Goal: Information Seeking & Learning: Learn about a topic

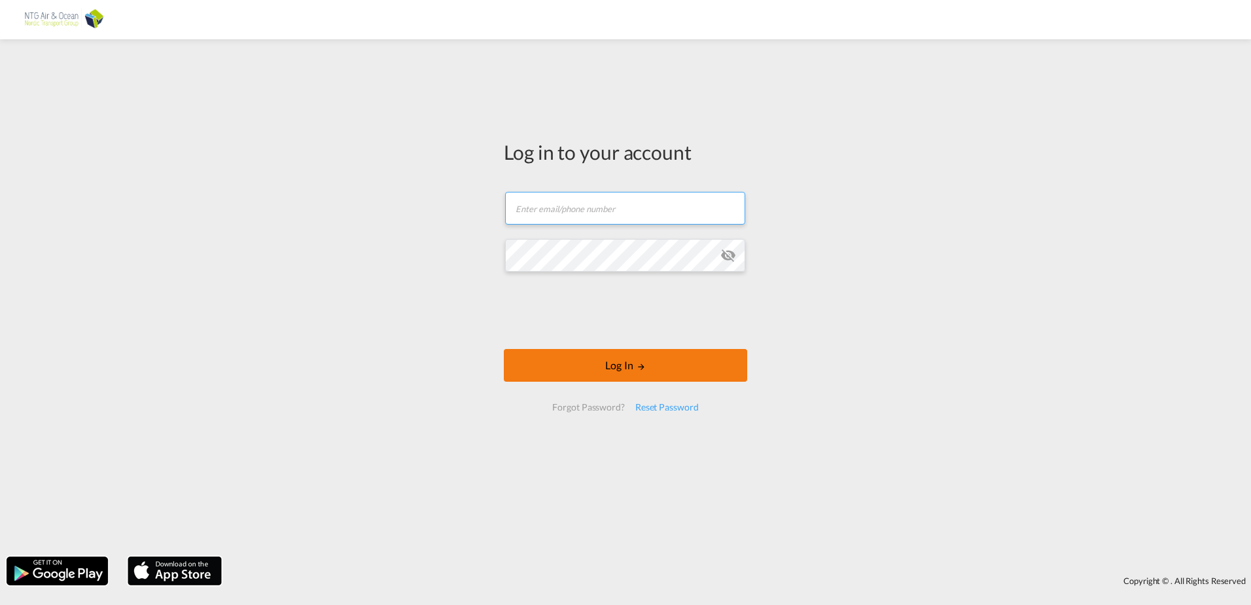
type input "[EMAIL_ADDRESS][DOMAIN_NAME]"
click at [638, 357] on button "Log In" at bounding box center [625, 365] width 243 height 33
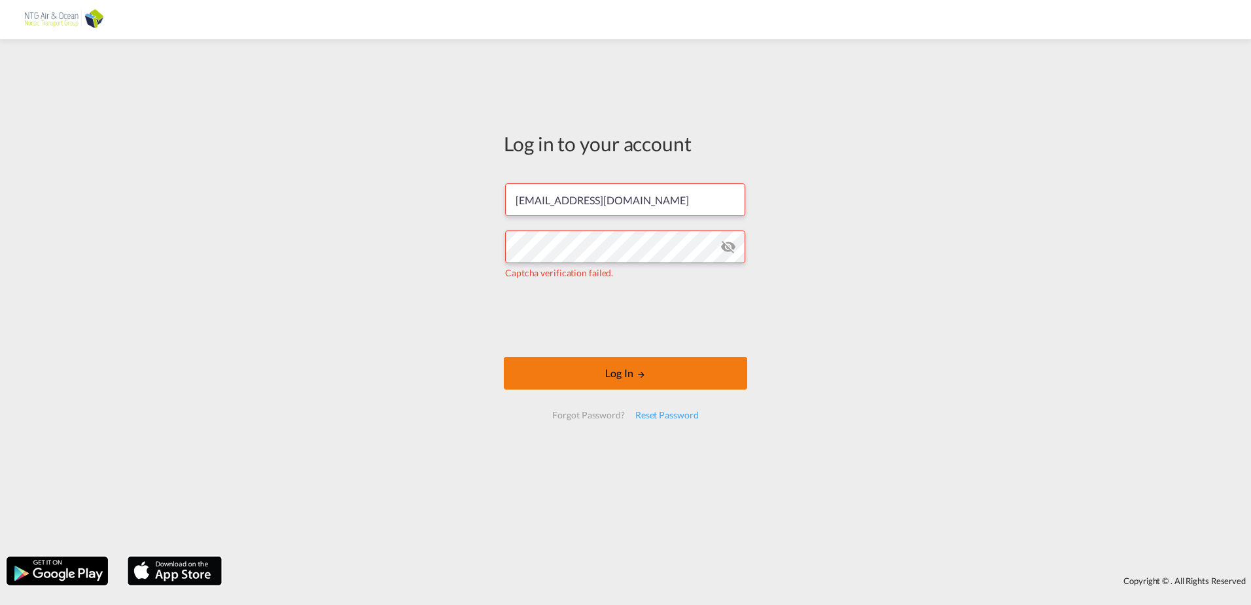
click at [591, 376] on button "Log In" at bounding box center [625, 373] width 243 height 33
